Goal: Check status: Check status

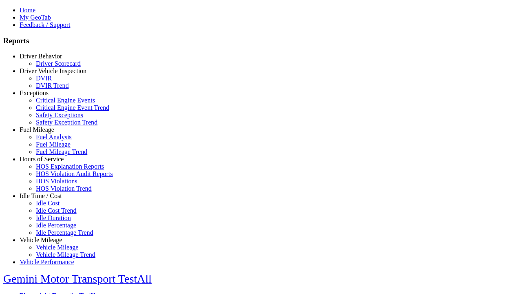
click at [47, 236] on link "Vehicle Mileage" at bounding box center [41, 239] width 42 height 7
click at [53, 251] on link "Vehicle Mileage Trend" at bounding box center [66, 254] width 60 height 7
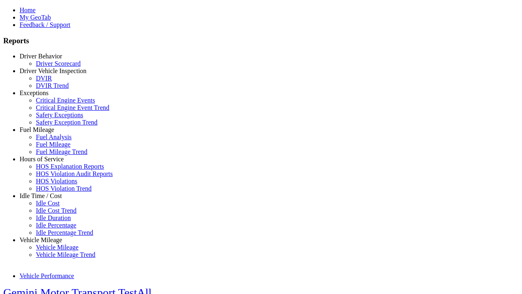
select select "**********"
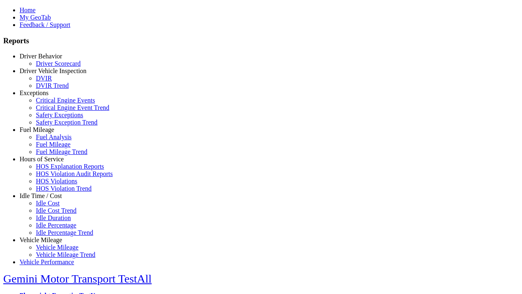
type input "**********"
